Goal: Information Seeking & Learning: Learn about a topic

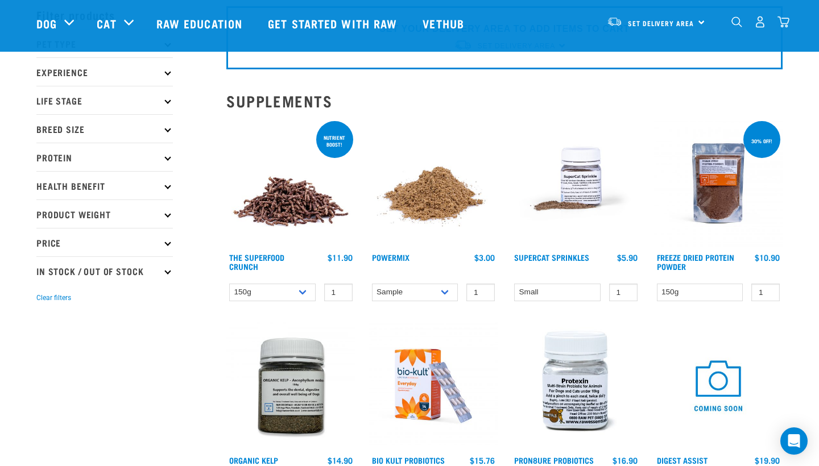
click at [317, 198] on img at bounding box center [290, 183] width 129 height 129
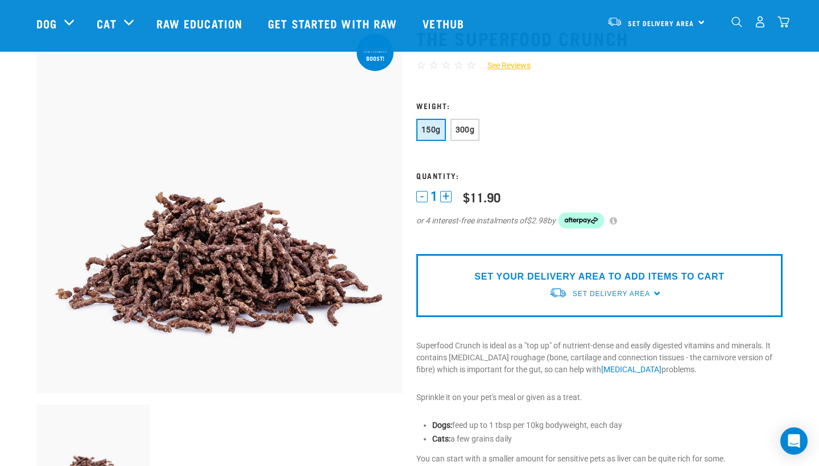
scroll to position [46, 0]
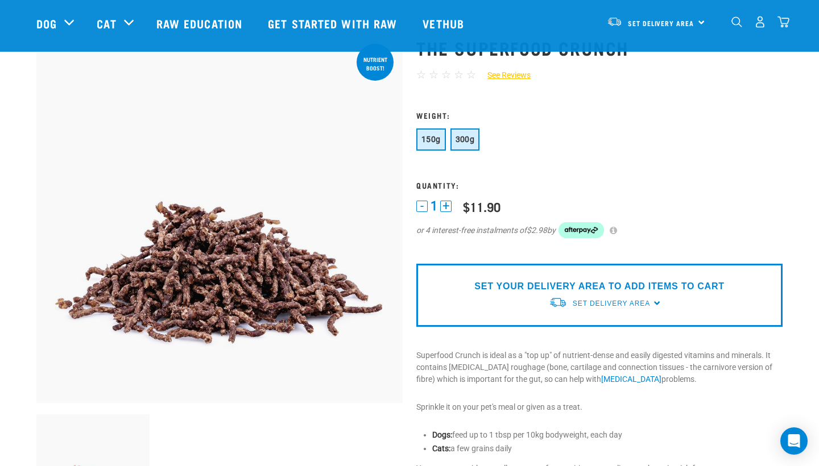
click at [473, 143] on span "300g" at bounding box center [465, 139] width 19 height 9
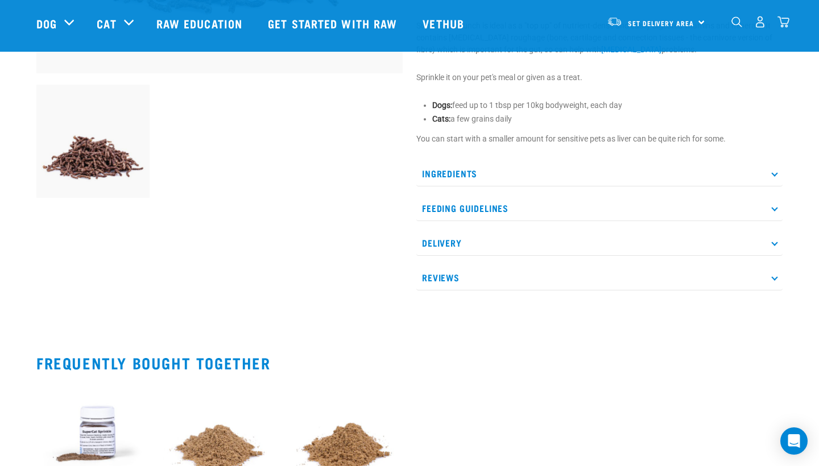
scroll to position [373, 0]
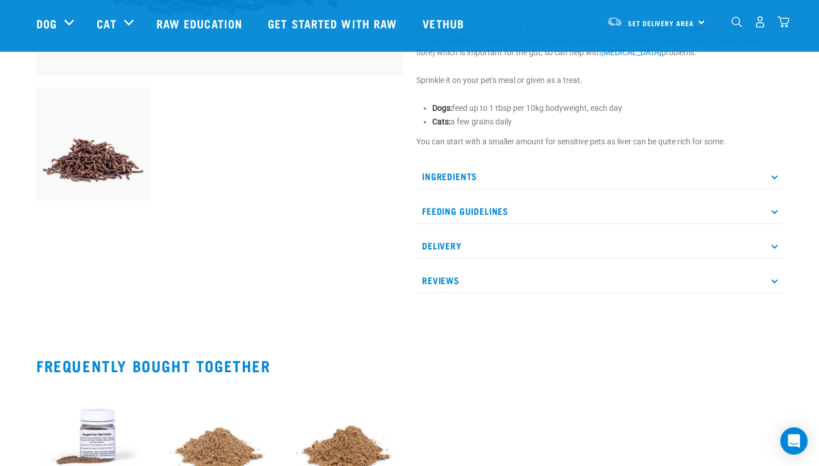
click at [588, 206] on p "Feeding Guidelines" at bounding box center [599, 212] width 366 height 26
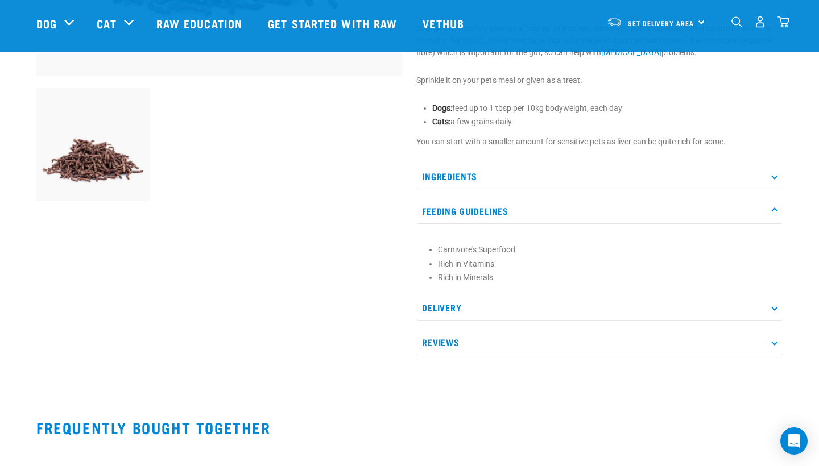
click at [588, 206] on p "Feeding Guidelines" at bounding box center [599, 212] width 366 height 26
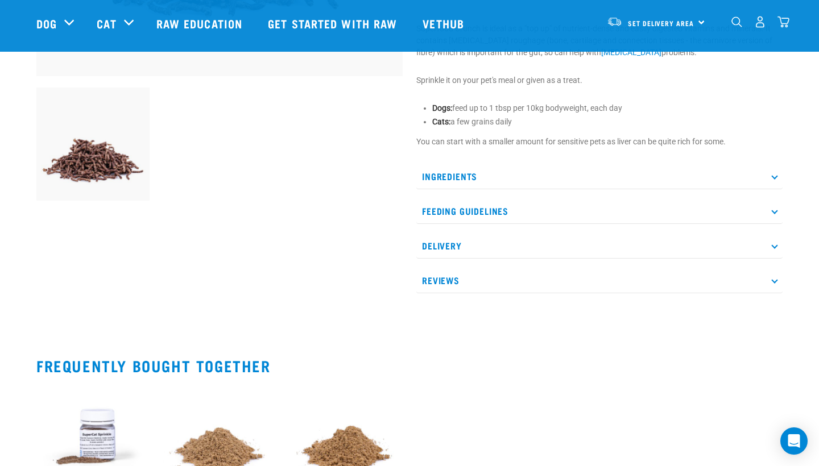
click at [579, 168] on p "Ingredients" at bounding box center [599, 177] width 366 height 26
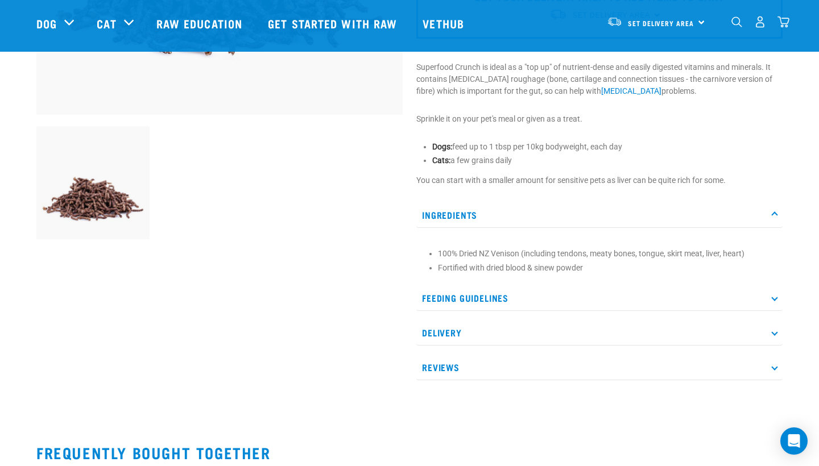
scroll to position [356, 0]
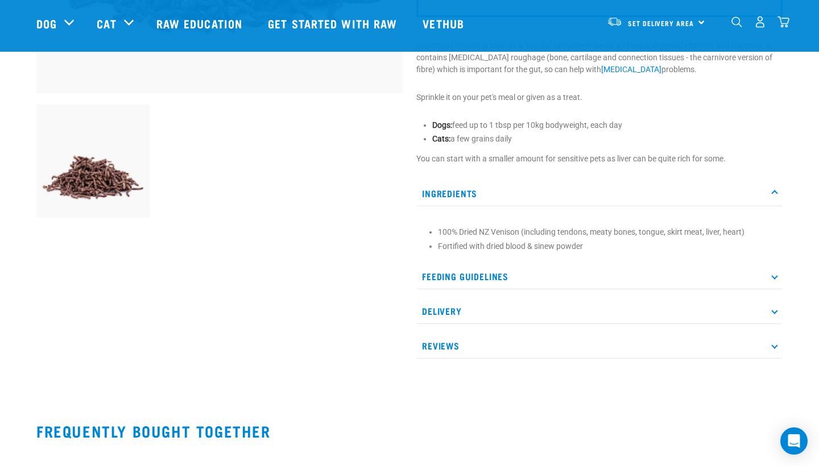
click at [589, 272] on p "Feeding Guidelines" at bounding box center [599, 277] width 366 height 26
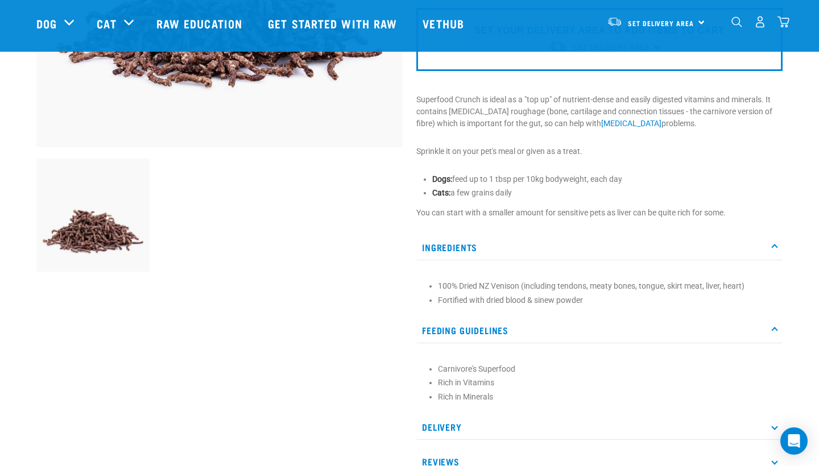
scroll to position [200, 0]
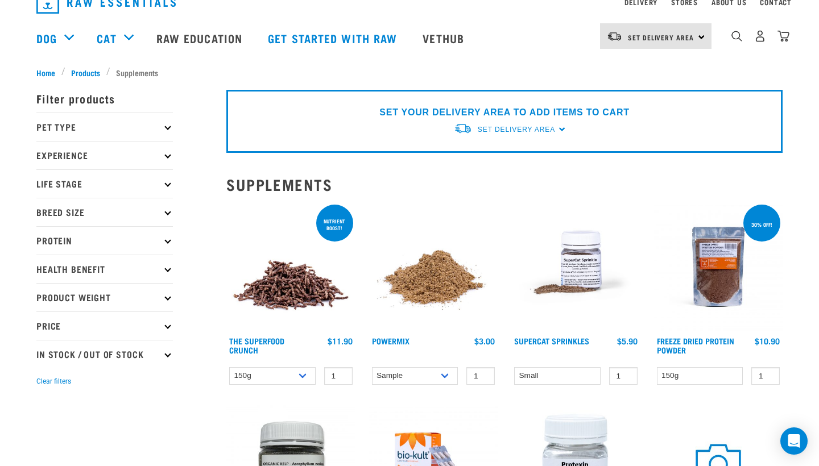
click at [463, 303] on img at bounding box center [433, 267] width 129 height 129
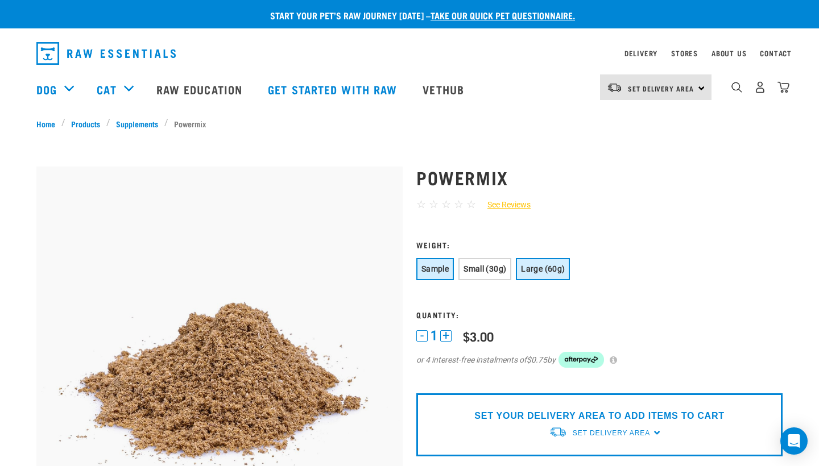
click at [541, 267] on span "Large (60g)" at bounding box center [543, 269] width 44 height 9
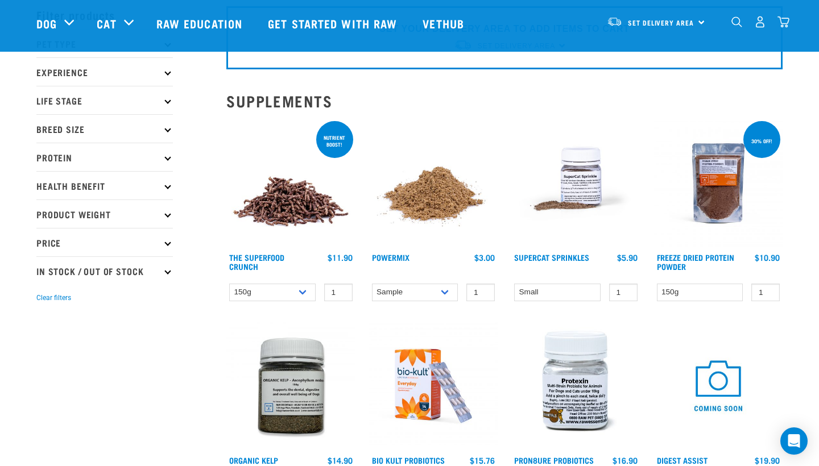
scroll to position [146, 0]
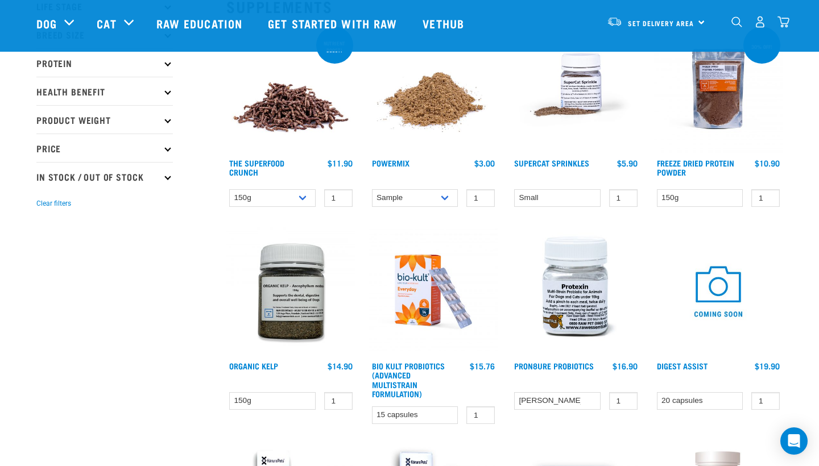
click at [735, 127] on img at bounding box center [718, 88] width 129 height 129
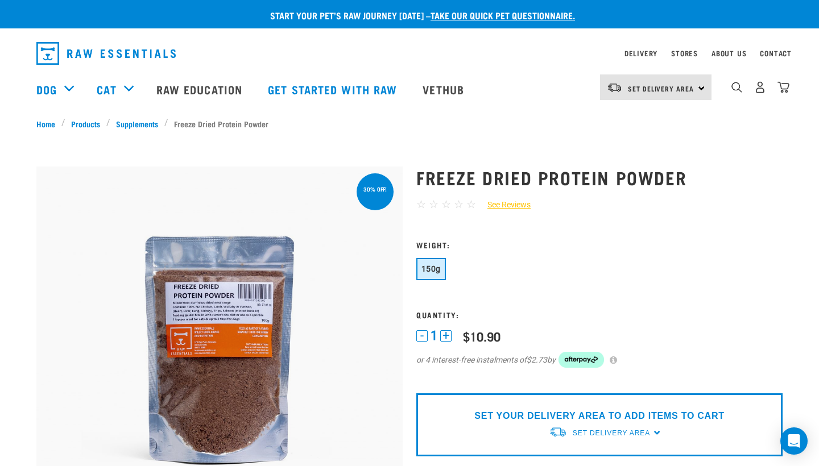
click at [239, 340] on img at bounding box center [219, 350] width 366 height 366
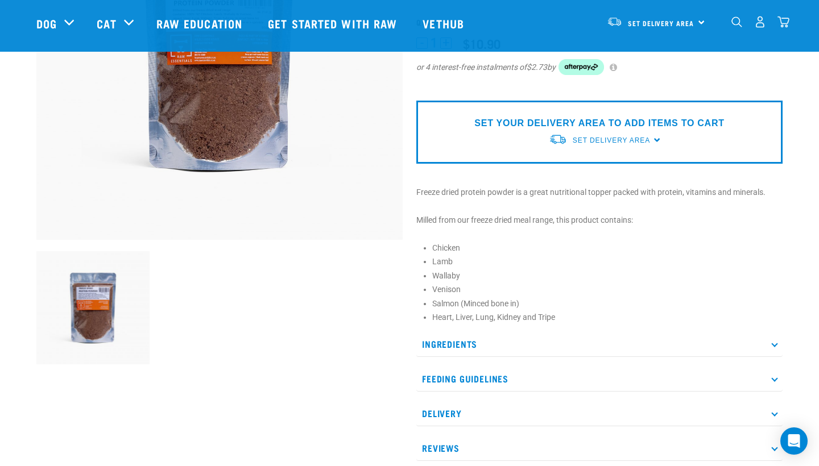
scroll to position [150, 0]
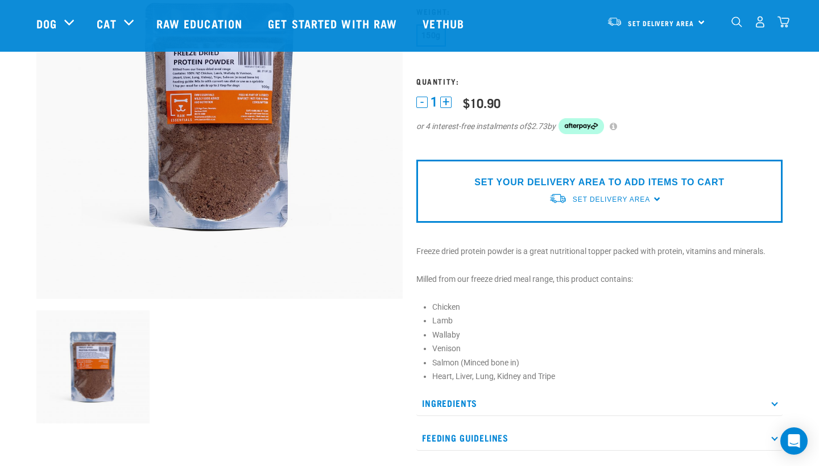
click at [239, 155] on img at bounding box center [219, 116] width 366 height 366
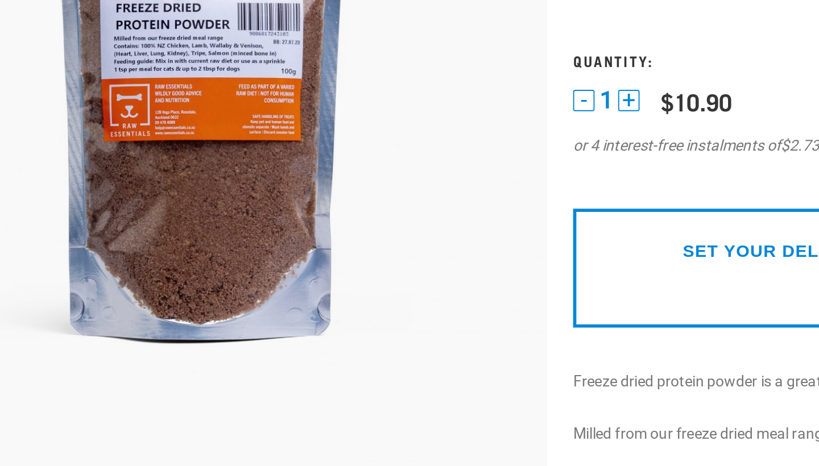
scroll to position [67, 0]
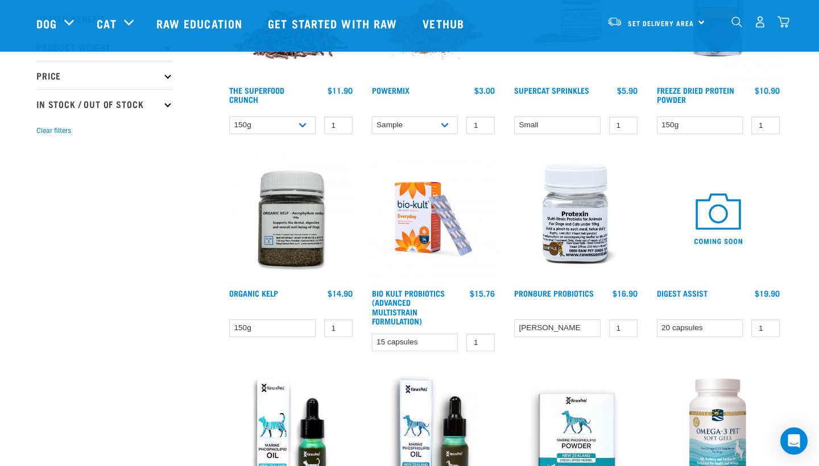
scroll to position [216, 0]
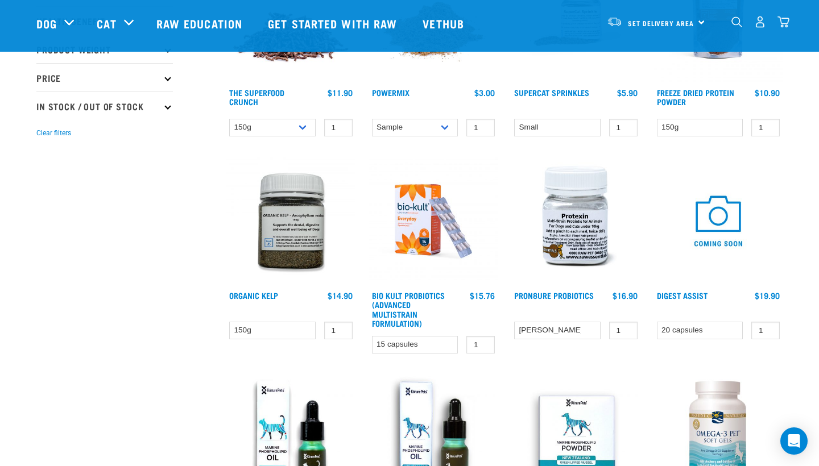
click at [268, 238] on img at bounding box center [290, 221] width 129 height 129
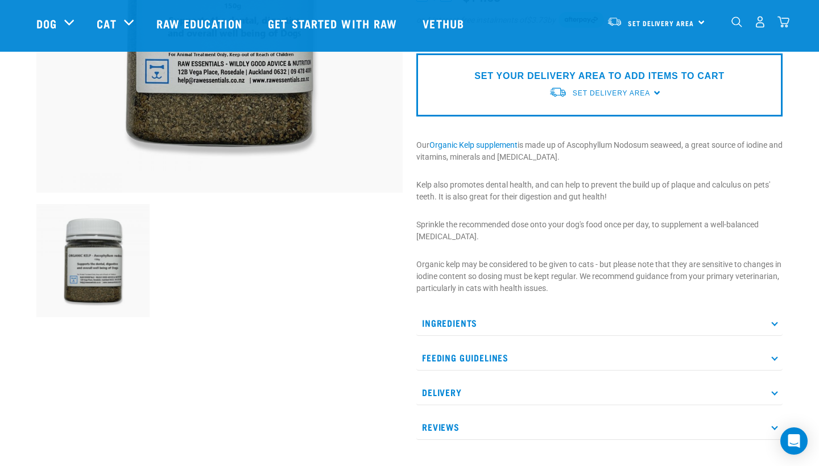
scroll to position [320, 0]
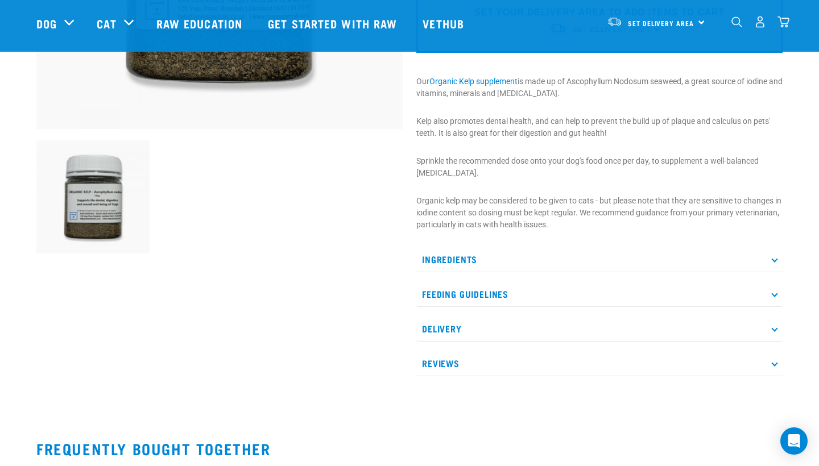
click at [539, 255] on p "Ingredients" at bounding box center [599, 260] width 366 height 26
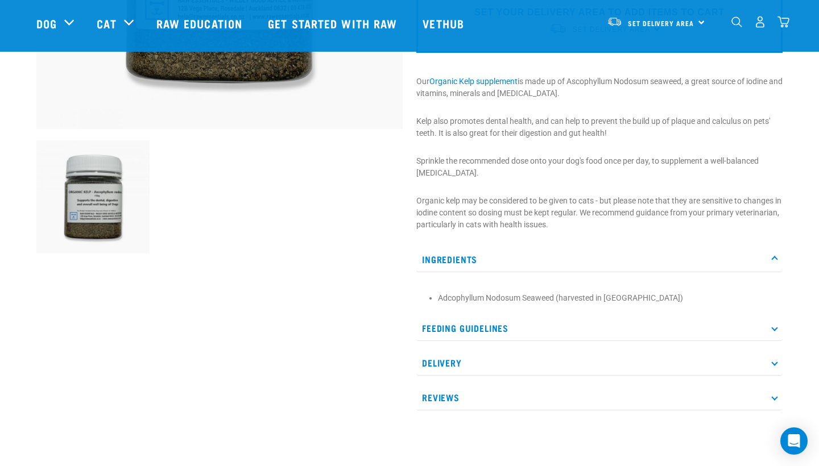
click at [555, 325] on p "Feeding Guidelines" at bounding box center [599, 329] width 366 height 26
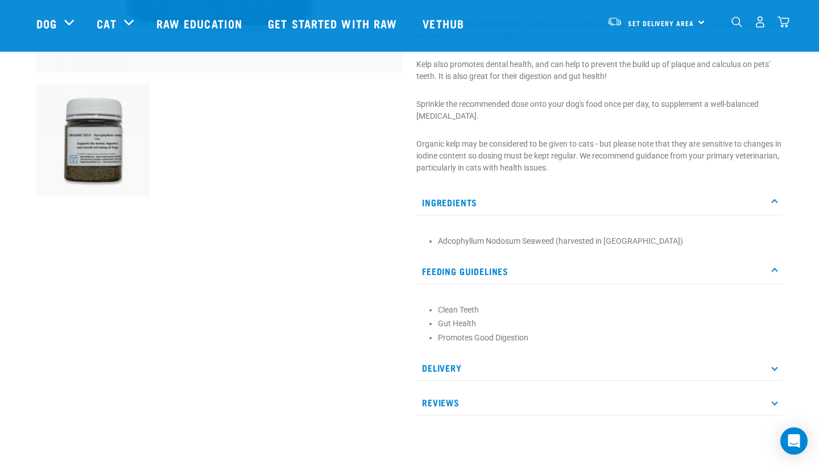
scroll to position [410, 0]
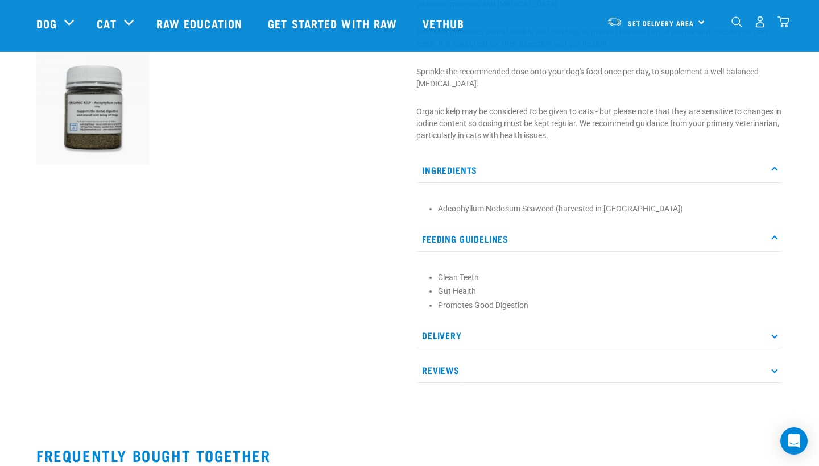
click at [550, 330] on p "Delivery" at bounding box center [599, 336] width 366 height 26
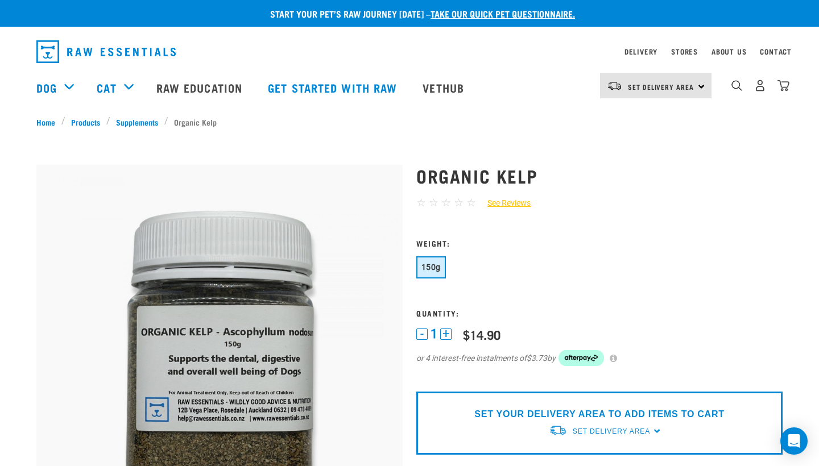
scroll to position [0, 0]
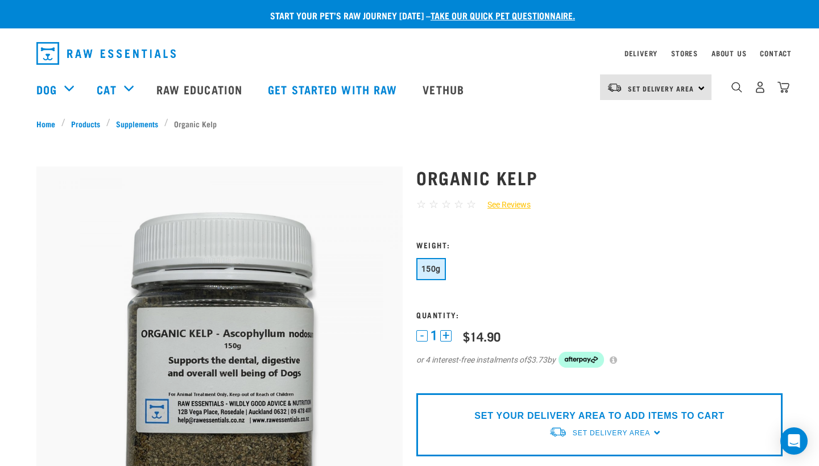
click at [798, 18] on p "Start your pet’s raw journey today – take our quick pet questionnaire." at bounding box center [418, 16] width 819 height 14
